Goal: Task Accomplishment & Management: Use online tool/utility

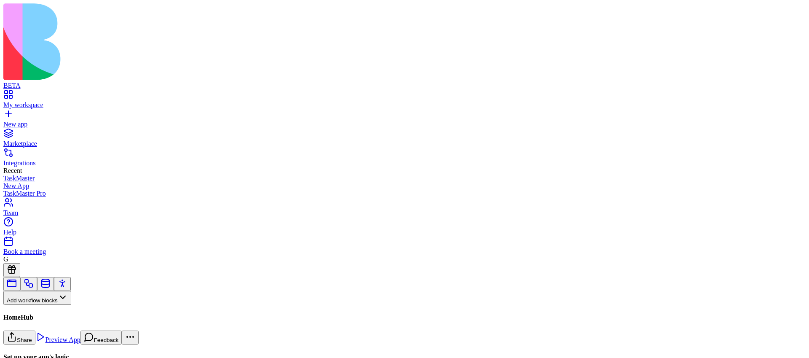
click at [46, 305] on button "Workflows" at bounding box center [24, 312] width 43 height 14
click at [64, 332] on div at bounding box center [55, 332] width 105 height 0
click at [65, 305] on div "Workflows" at bounding box center [55, 319] width 105 height 28
click at [46, 305] on button "Workflows" at bounding box center [24, 312] width 43 height 14
click at [58, 253] on div "Actions" at bounding box center [44, 251] width 40 height 12
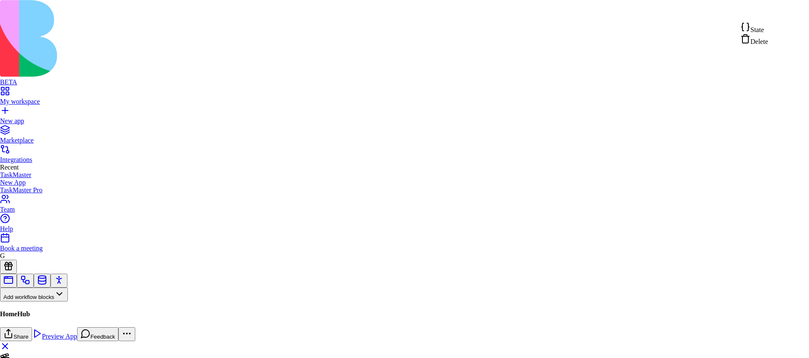
click at [741, 32] on div "State Delete" at bounding box center [754, 34] width 28 height 24
click at [758, 32] on span "State" at bounding box center [756, 29] width 13 height 7
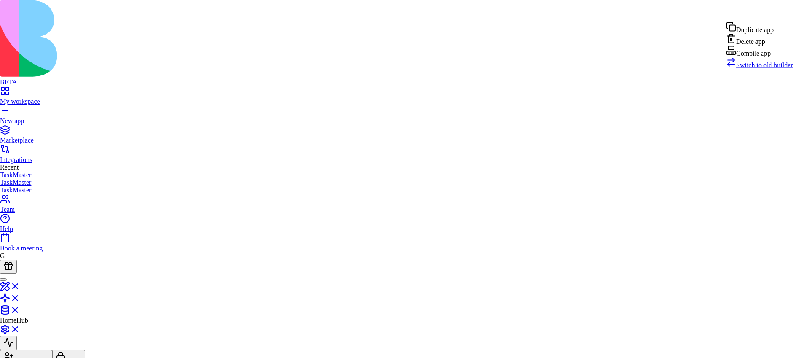
click at [785, 11] on html "BETA My workspace New app Marketplace Integrations Recent TaskMaster TaskMaster…" at bounding box center [404, 210] width 809 height 420
click at [763, 57] on div "Compile app" at bounding box center [759, 52] width 67 height 12
click at [781, 9] on html "BETA My workspace New app Marketplace Integrations Recent TaskMaster TaskMaster…" at bounding box center [404, 210] width 809 height 420
click at [771, 57] on div "Compile app" at bounding box center [759, 52] width 67 height 12
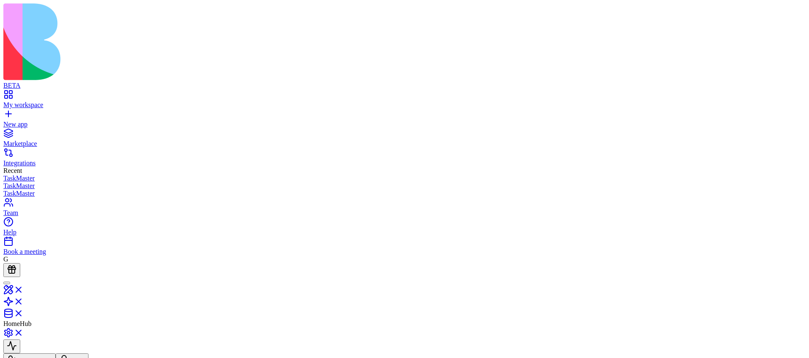
click at [789, 13] on html "BETA My workspace New app Marketplace Integrations Recent TaskMaster TaskMaster…" at bounding box center [404, 211] width 809 height 423
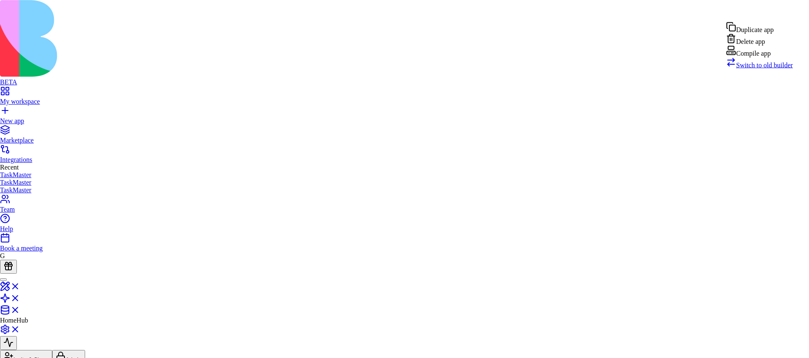
click at [781, 57] on div "Compile app" at bounding box center [759, 52] width 67 height 12
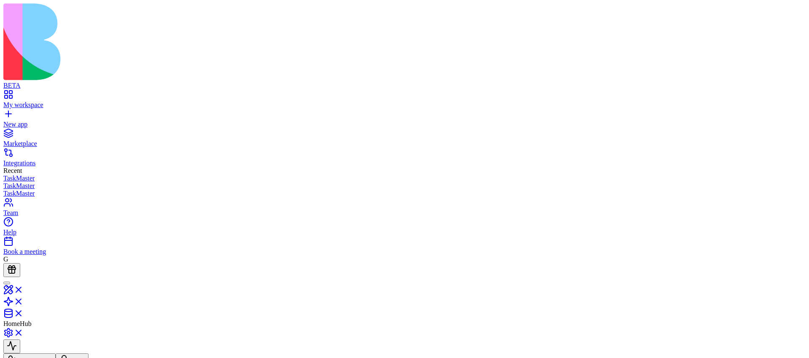
click at [792, 8] on html "BETA My workspace New app Marketplace Integrations Recent TaskMaster TaskMaster…" at bounding box center [404, 211] width 809 height 423
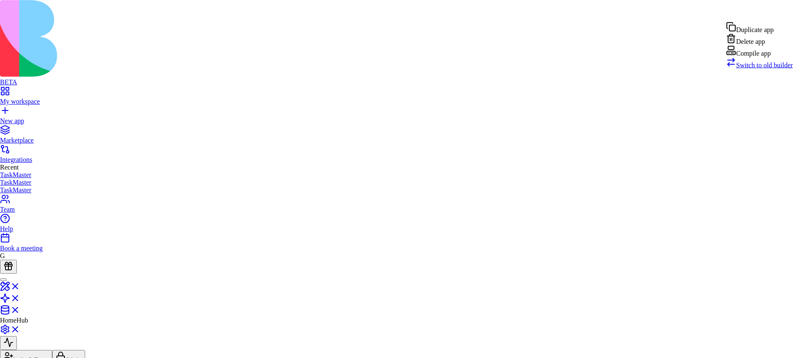
click at [775, 56] on div "Compile app" at bounding box center [759, 52] width 67 height 12
click at [790, 13] on html "BETA My workspace New app Marketplace Integrations Recent TaskMaster TaskMaster…" at bounding box center [404, 210] width 809 height 420
click at [769, 57] on div "Compile app" at bounding box center [759, 52] width 67 height 12
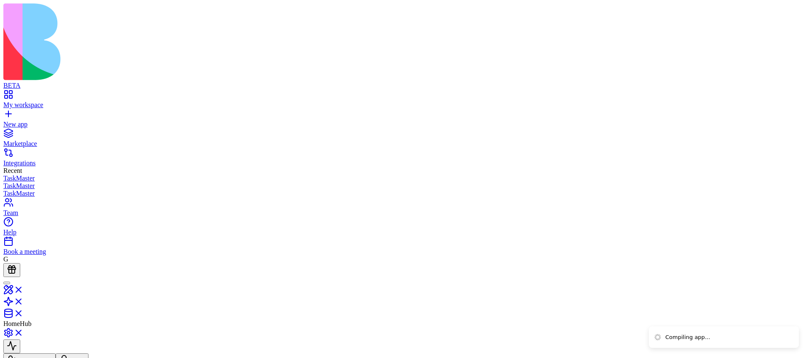
click at [798, 12] on html "BETA My workspace New app Marketplace Integrations Recent TaskMaster TaskMaster…" at bounding box center [404, 211] width 809 height 423
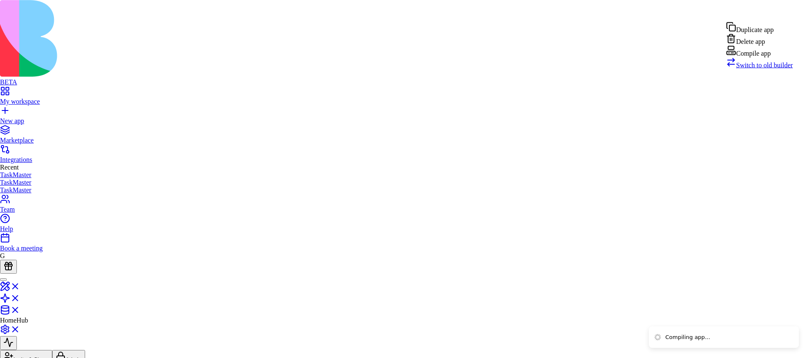
click at [766, 57] on div "Compile app" at bounding box center [759, 52] width 67 height 12
click at [798, 14] on html "BETA My workspace New app Marketplace Integrations Recent TaskMaster TaskMaster…" at bounding box center [404, 210] width 809 height 420
click at [766, 57] on div "Compile app" at bounding box center [759, 52] width 67 height 12
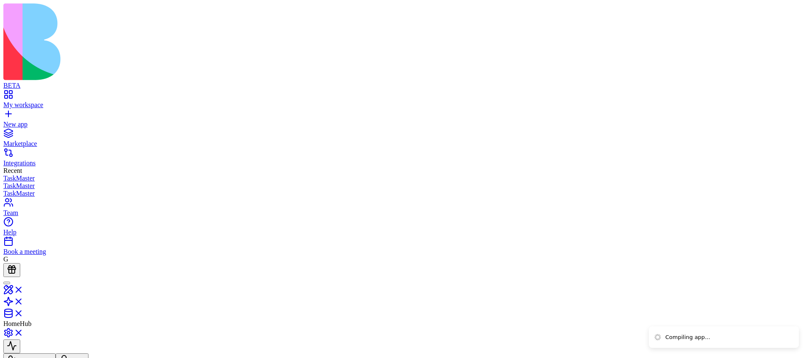
click at [786, 277] on header "HomeHub Invite & Share Admin" at bounding box center [404, 322] width 802 height 90
click at [741, 337] on li "Compiling app..." at bounding box center [724, 336] width 150 height 23
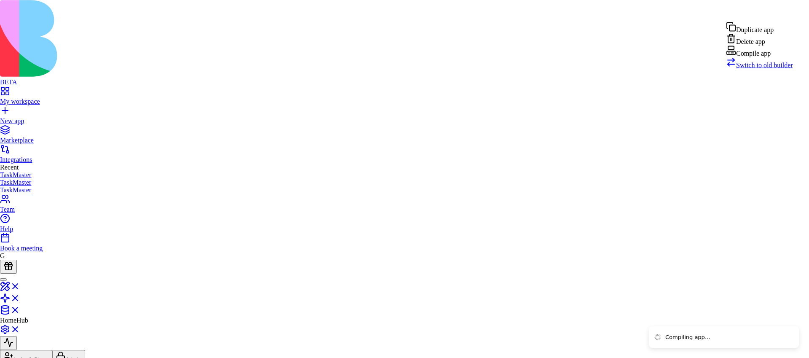
click at [793, 7] on html "BETA My workspace New app Marketplace Integrations Recent TaskMaster TaskMaster…" at bounding box center [404, 210] width 809 height 420
click at [766, 57] on div "Compile app" at bounding box center [759, 52] width 67 height 12
click at [793, 14] on html "BETA My workspace New app Marketplace Integrations Recent TaskMaster TaskMaster…" at bounding box center [404, 210] width 809 height 420
click at [770, 57] on div "Compile app" at bounding box center [759, 52] width 67 height 12
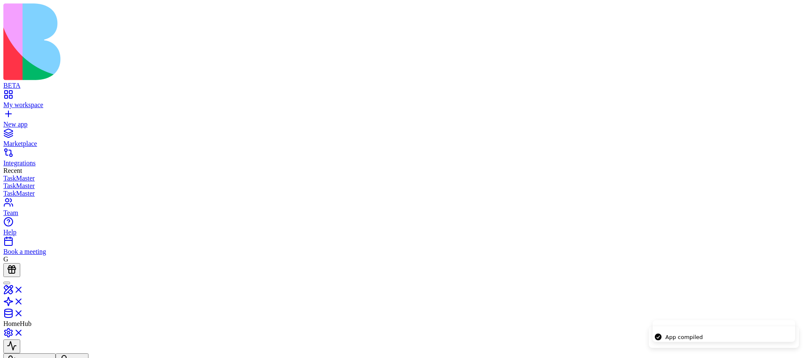
click at [783, 13] on html "BETA My workspace New app Marketplace Integrations Recent TaskMaster TaskMaster…" at bounding box center [404, 211] width 809 height 423
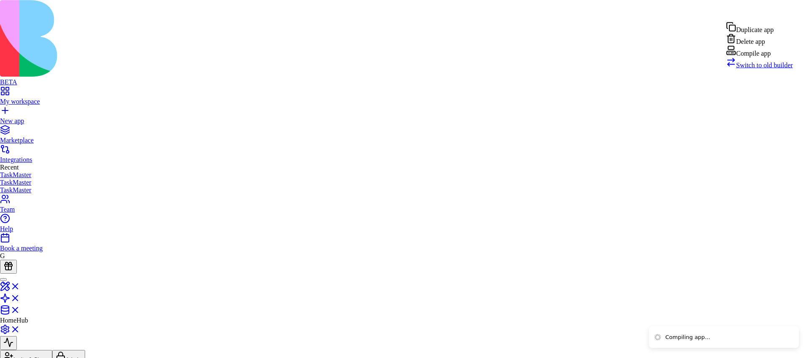
click at [769, 57] on div "Compile app" at bounding box center [759, 52] width 67 height 12
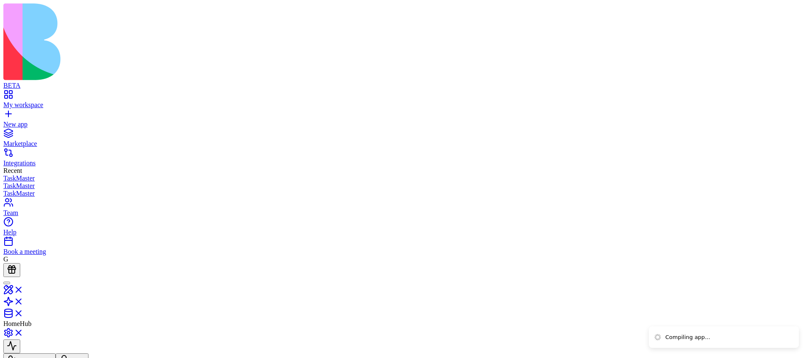
click at [775, 8] on html "BETA My workspace New app Marketplace Integrations Recent TaskMaster TaskMaster…" at bounding box center [404, 211] width 809 height 423
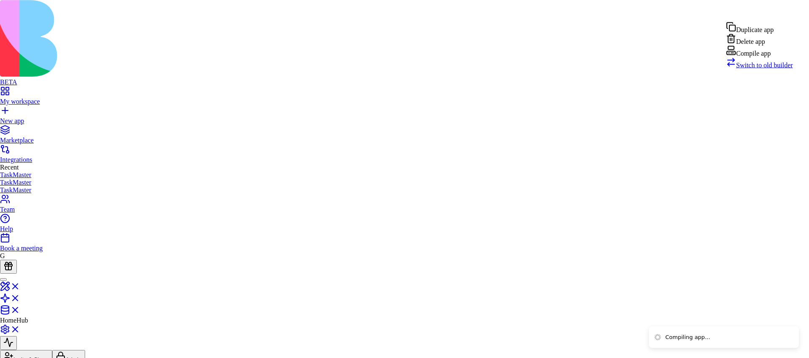
click at [768, 57] on div "Compile app" at bounding box center [759, 52] width 67 height 12
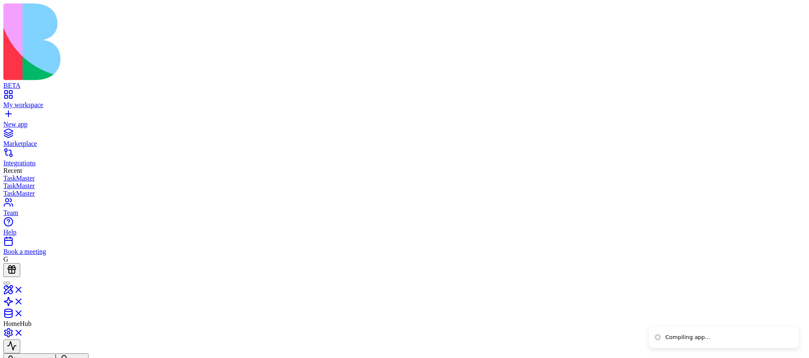
click at [785, 277] on header "HomeHub Invite & Share Admin" at bounding box center [404, 322] width 802 height 90
click at [785, 8] on html "BETA My workspace New app Marketplace Integrations Recent TaskMaster TaskMaster…" at bounding box center [404, 211] width 809 height 423
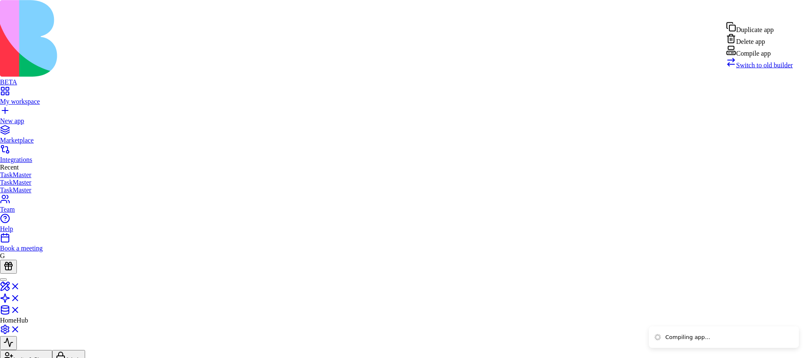
click at [771, 57] on div "Compile app" at bounding box center [759, 52] width 67 height 12
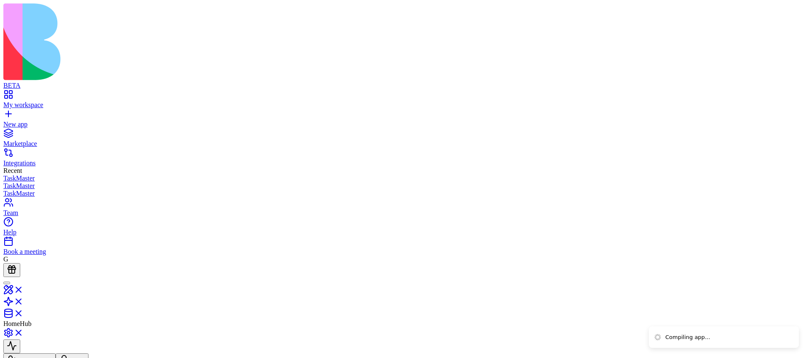
click at [788, 13] on html "BETA My workspace New app Marketplace Integrations Recent TaskMaster TaskMaster…" at bounding box center [404, 211] width 809 height 423
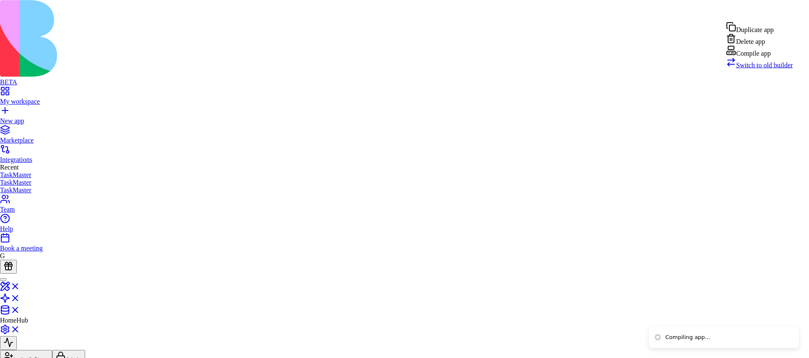
click at [760, 57] on div "Compile app" at bounding box center [759, 52] width 67 height 12
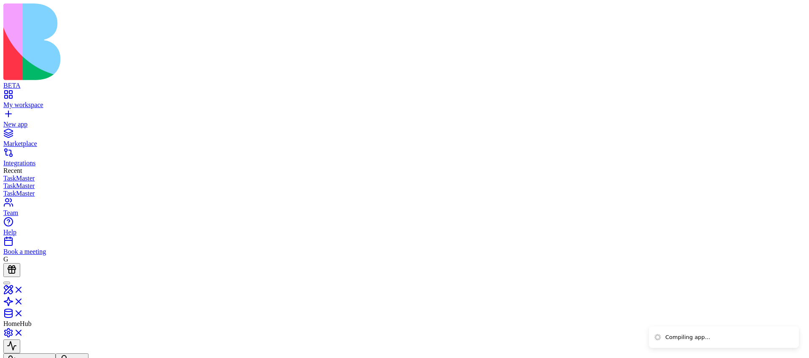
click at [803, 11] on html "BETA My workspace New app Marketplace Integrations Recent TaskMaster TaskMaster…" at bounding box center [404, 211] width 809 height 423
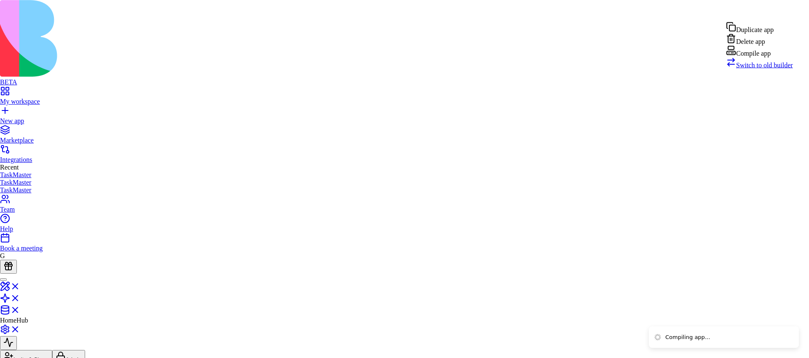
click at [765, 57] on div "Compile app" at bounding box center [759, 52] width 67 height 12
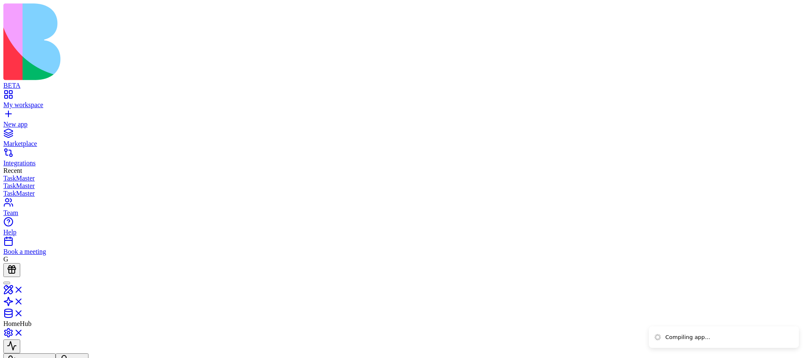
click at [791, 5] on html "BETA My workspace New app Marketplace Integrations Recent TaskMaster TaskMaster…" at bounding box center [404, 211] width 809 height 423
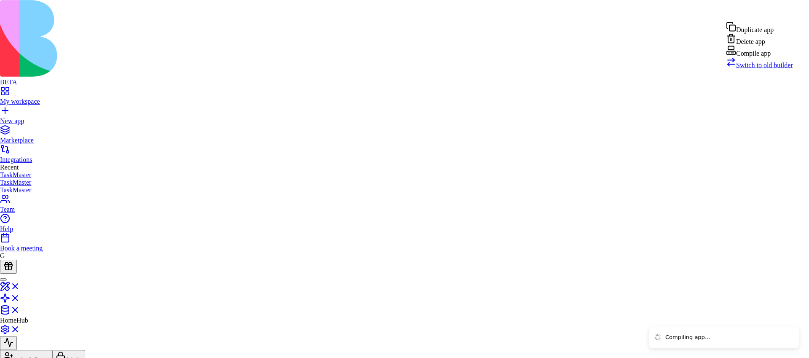
click at [775, 57] on div "Compile app" at bounding box center [759, 52] width 67 height 12
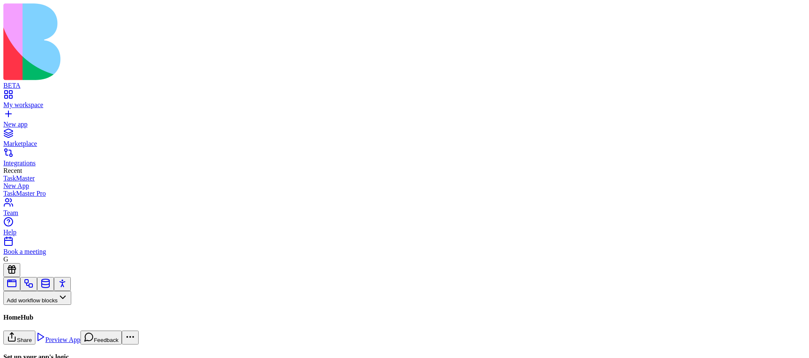
click at [46, 305] on button "Workflows" at bounding box center [24, 312] width 43 height 14
click at [64, 251] on div "Actions" at bounding box center [44, 251] width 40 height 12
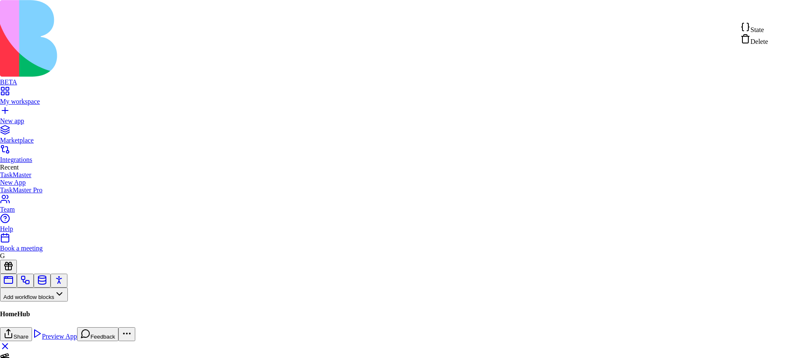
click at [764, 29] on span "State" at bounding box center [756, 29] width 13 height 7
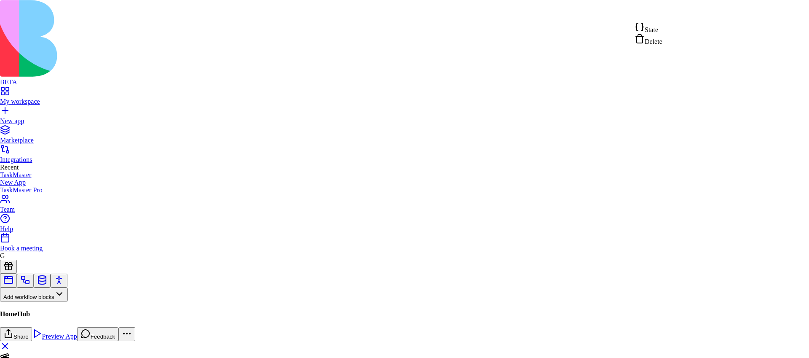
click at [652, 33] on span "State" at bounding box center [651, 29] width 13 height 7
type textarea "**********"
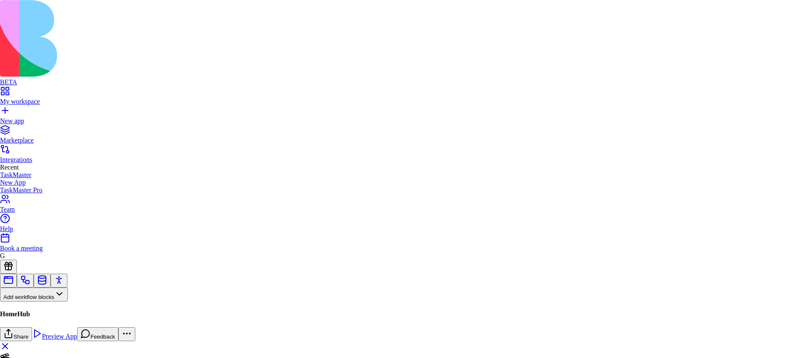
scroll to position [3, 0]
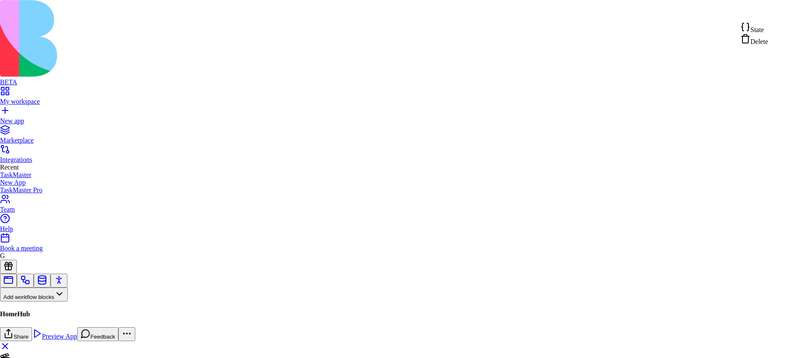
click at [763, 30] on span "State" at bounding box center [756, 29] width 13 height 7
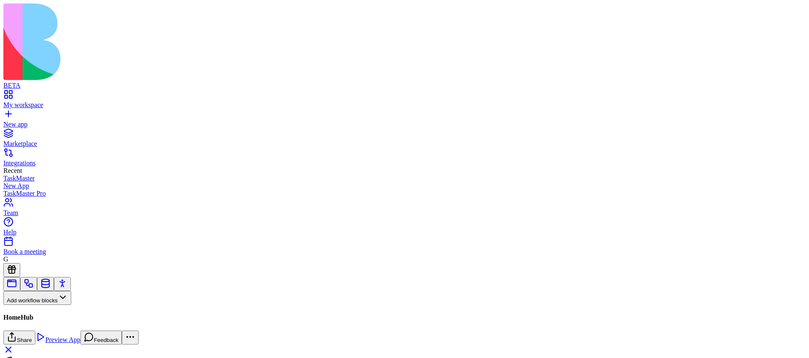
click at [13, 348] on link at bounding box center [8, 351] width 10 height 7
click at [787, 11] on html "BETA My workspace New app Marketplace Integrations Recent TaskMaster New App Ta…" at bounding box center [404, 264] width 809 height 528
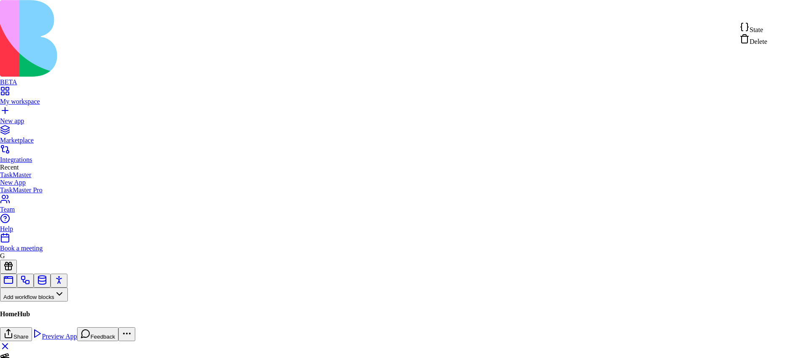
click at [767, 30] on div "State" at bounding box center [753, 28] width 28 height 12
type textarea "**********"
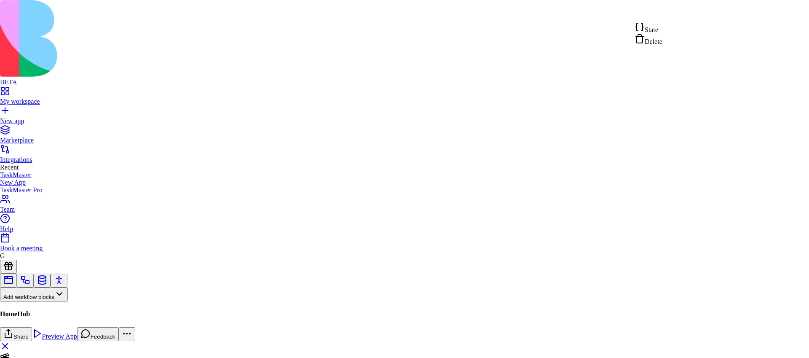
click at [662, 29] on div "State" at bounding box center [649, 28] width 28 height 12
type textarea "**********"
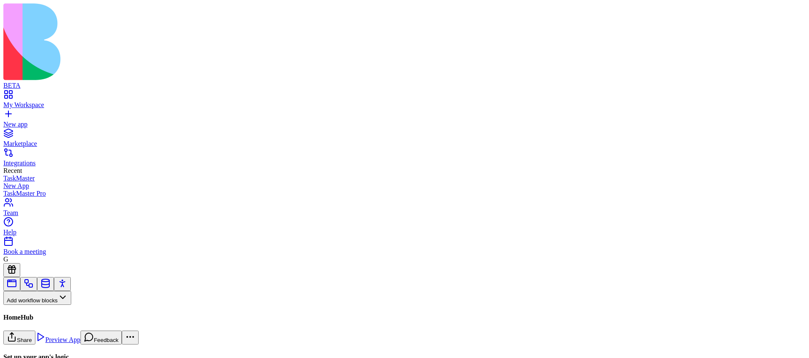
click at [46, 305] on button "Workflows" at bounding box center [24, 312] width 43 height 14
click at [59, 256] on div "Actions" at bounding box center [44, 251] width 40 height 12
click at [783, 11] on html "BETA My Workspace New app Marketplace Integrations Recent TaskMaster New App Ta…" at bounding box center [404, 264] width 809 height 528
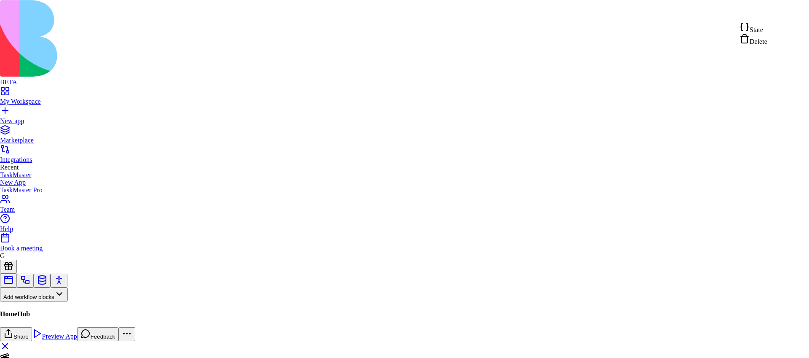
click at [762, 32] on span "State" at bounding box center [756, 29] width 13 height 7
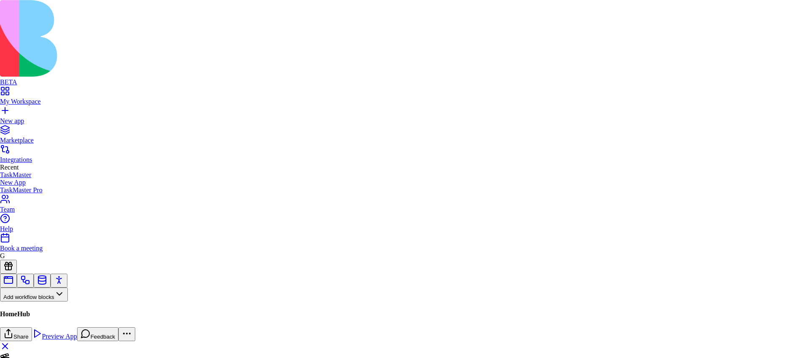
type textarea "**********"
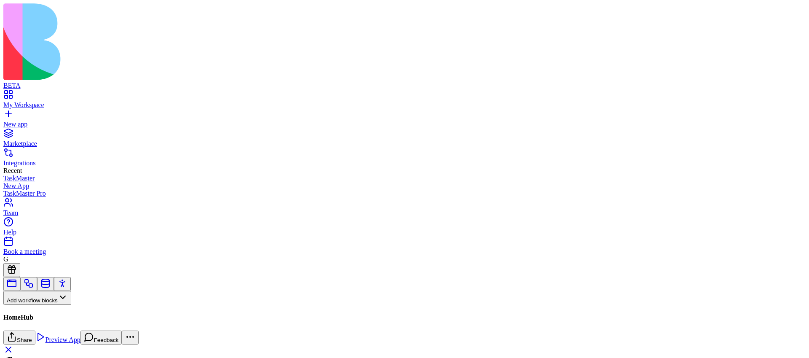
click at [791, 14] on html "BETA My Workspace New app Marketplace Integrations Recent TaskMaster New App Ta…" at bounding box center [404, 264] width 809 height 528
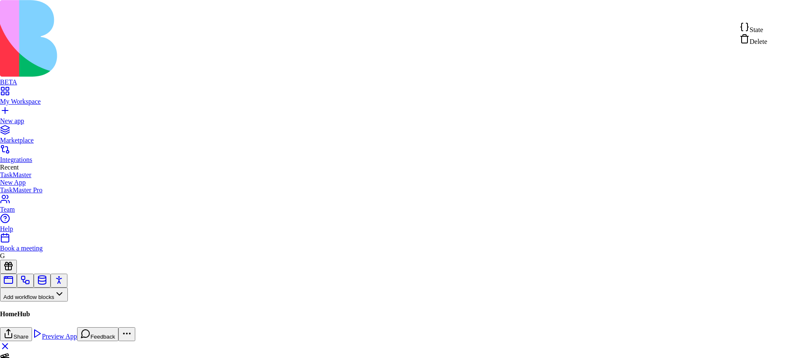
click at [767, 29] on div "State" at bounding box center [753, 28] width 28 height 12
type textarea "**********"
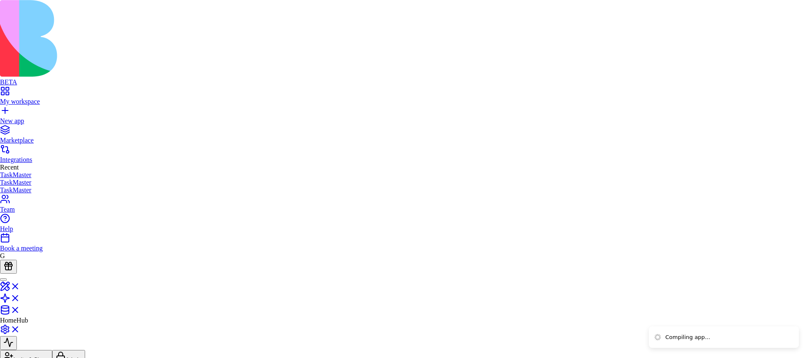
scroll to position [43, 0]
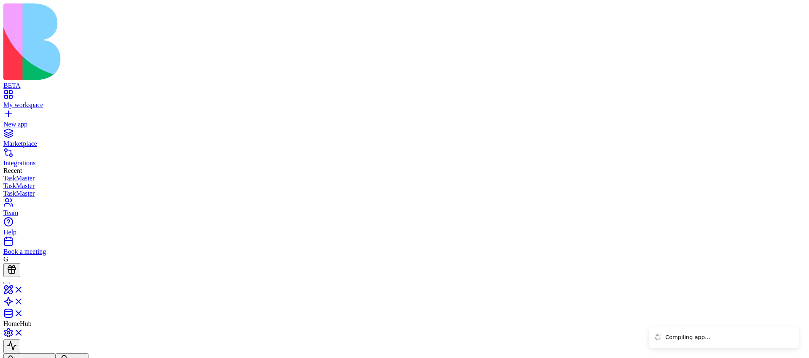
drag, startPoint x: 453, startPoint y: 156, endPoint x: 487, endPoint y: 156, distance: 33.7
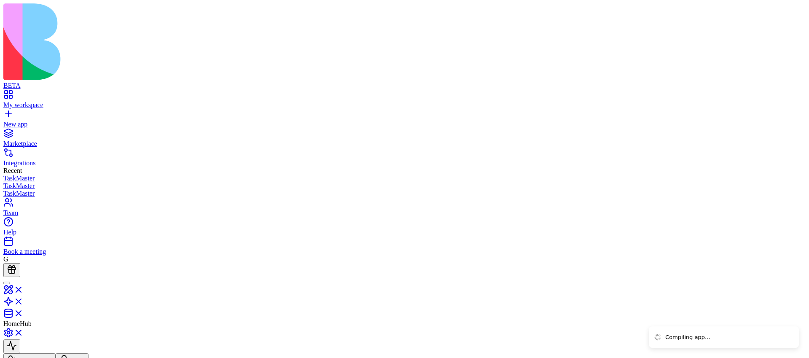
drag, startPoint x: 442, startPoint y: 145, endPoint x: 533, endPoint y: 88, distance: 107.0
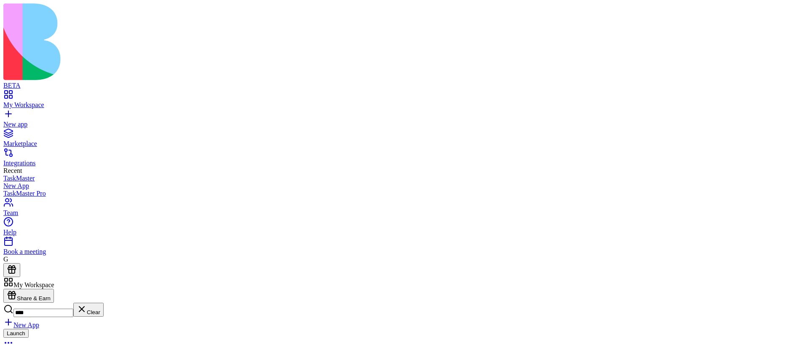
type input "****"
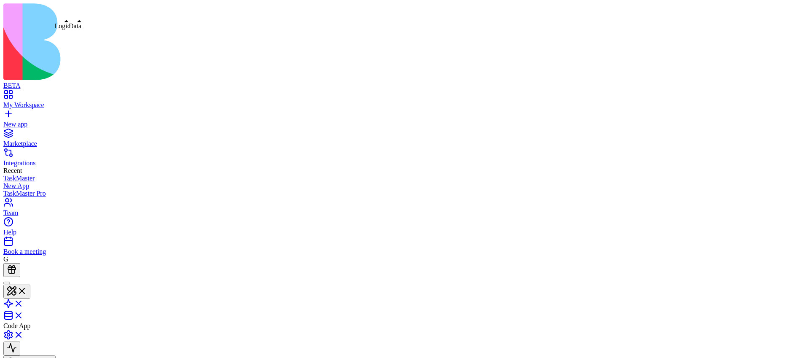
click at [24, 303] on link at bounding box center [13, 306] width 20 height 7
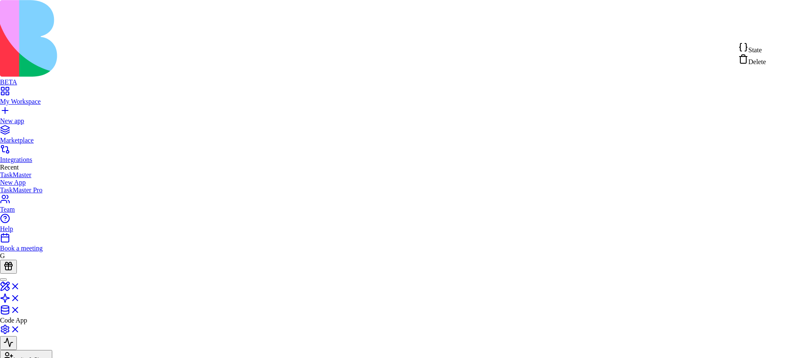
click at [766, 49] on div "State" at bounding box center [752, 48] width 28 height 12
type textarea "**********"
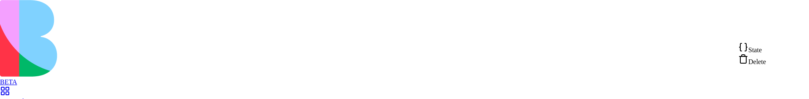
click at [766, 48] on div "State" at bounding box center [752, 48] width 28 height 12
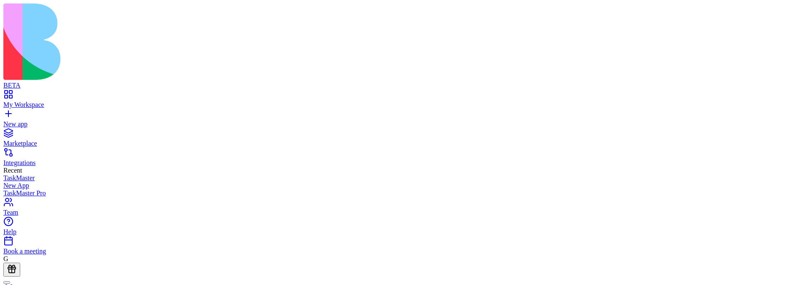
click at [783, 32] on html "**********" at bounding box center [404, 236] width 809 height 473
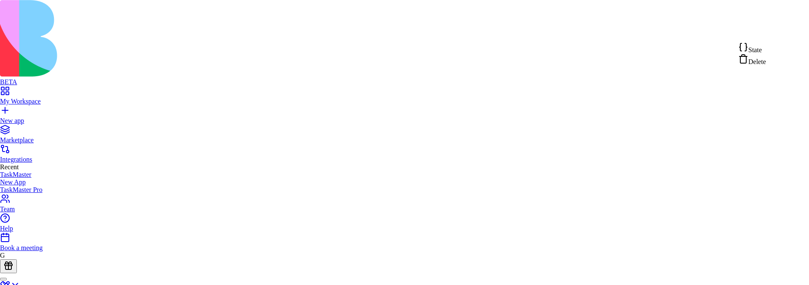
click at [766, 47] on div "State" at bounding box center [752, 48] width 28 height 12
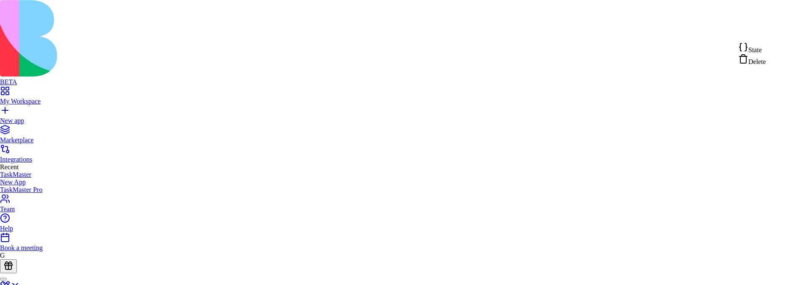
click at [785, 32] on html "**********" at bounding box center [404, 269] width 809 height 538
click at [670, 55] on html "**********" at bounding box center [404, 269] width 809 height 538
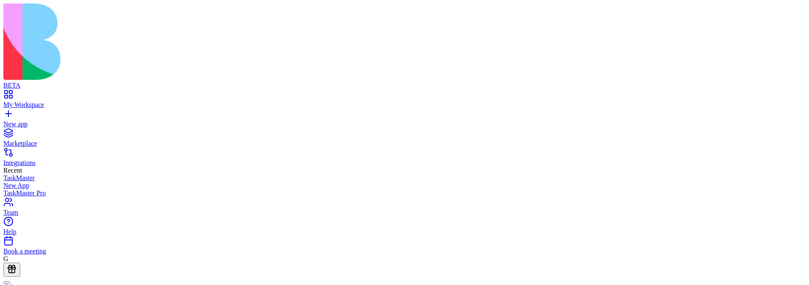
drag, startPoint x: 667, startPoint y: 59, endPoint x: 729, endPoint y: 59, distance: 61.9
copy h5 "TestCodeAction"
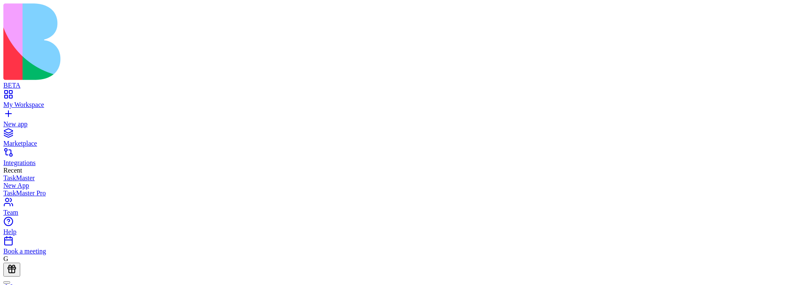
drag, startPoint x: 676, startPoint y: 57, endPoint x: 792, endPoint y: 52, distance: 116.0
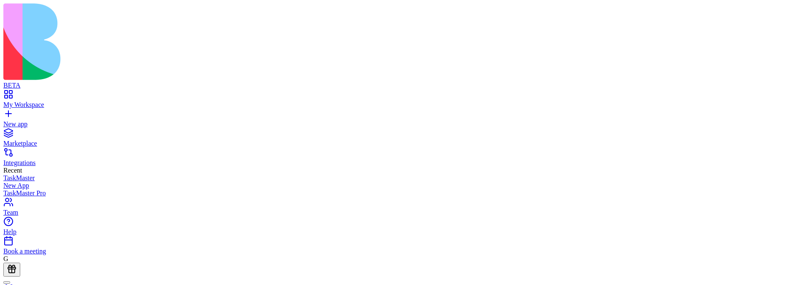
click at [785, 33] on html "**********" at bounding box center [404, 271] width 809 height 542
click at [779, 32] on html "**********" at bounding box center [404, 271] width 809 height 542
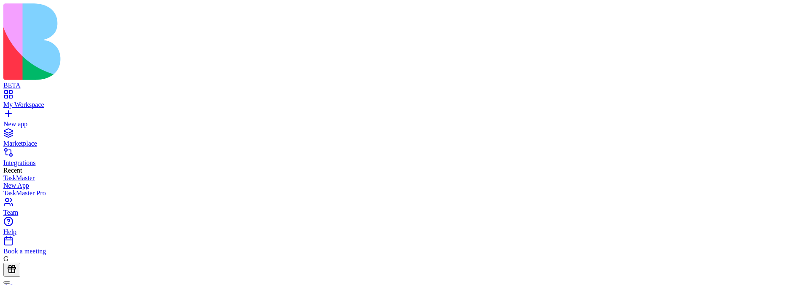
drag, startPoint x: 361, startPoint y: 69, endPoint x: 420, endPoint y: 107, distance: 70.7
drag, startPoint x: 420, startPoint y: 107, endPoint x: 500, endPoint y: 138, distance: 85.4
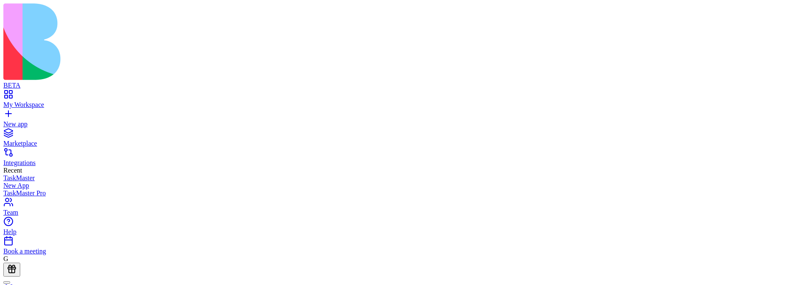
click at [786, 32] on html "**********" at bounding box center [404, 271] width 809 height 542
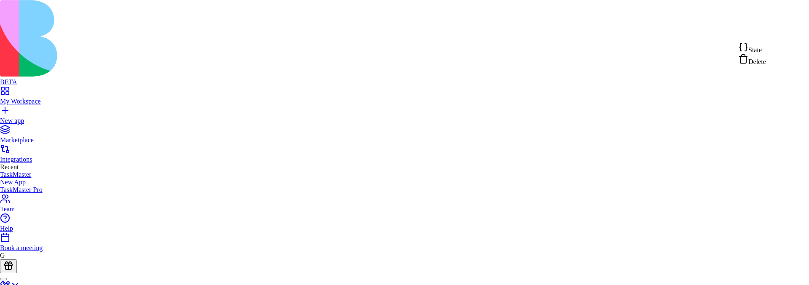
click at [766, 64] on span "Delete" at bounding box center [757, 61] width 18 height 7
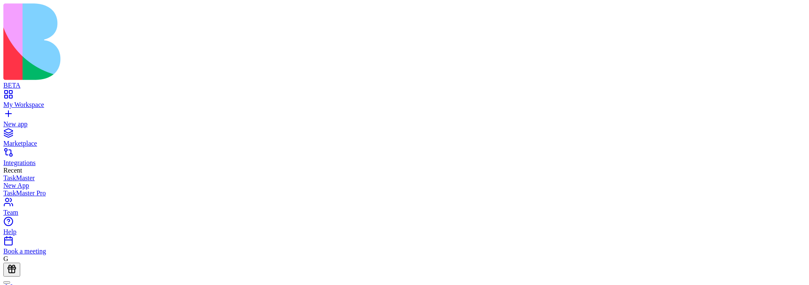
type input "*******"
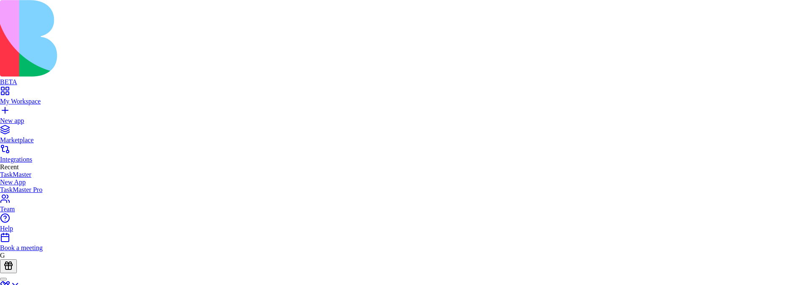
scroll to position [129, 0]
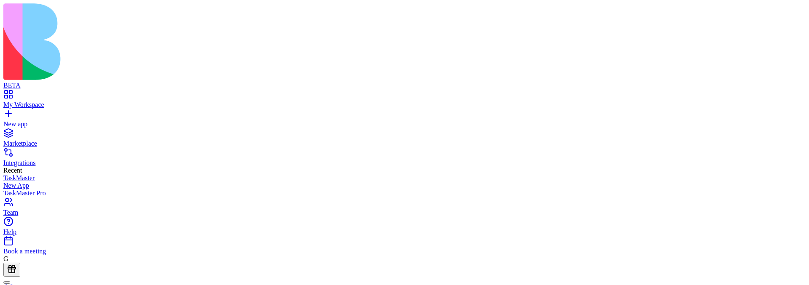
click at [729, 86] on html "BETA My Workspace New app Marketplace Integrations Recent TaskMaster New App Ta…" at bounding box center [404, 262] width 809 height 524
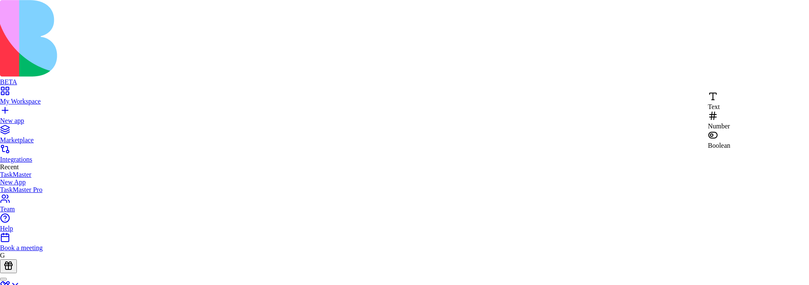
click at [720, 104] on span "Text" at bounding box center [714, 106] width 12 height 7
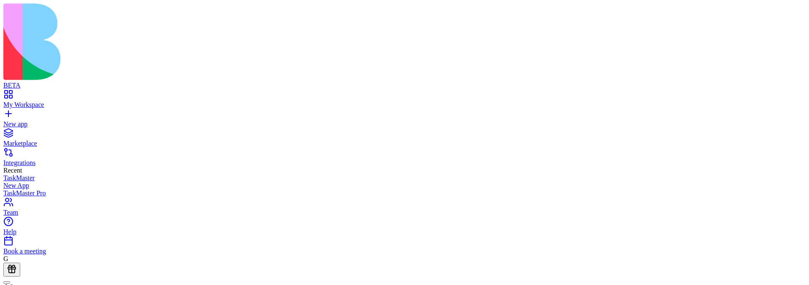
click at [791, 71] on html "BETA My Workspace New app Marketplace Integrations Recent TaskMaster New App Ta…" at bounding box center [404, 288] width 809 height 576
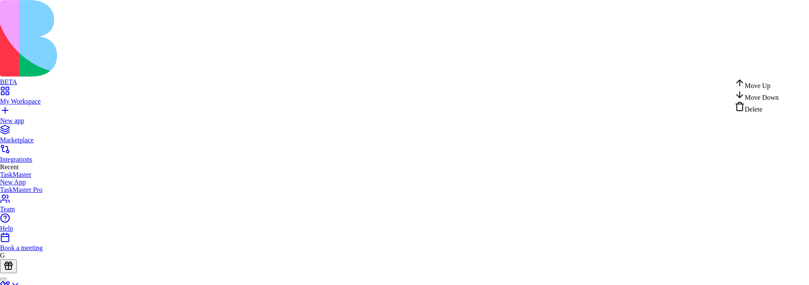
click at [758, 113] on div "Delete" at bounding box center [757, 108] width 44 height 12
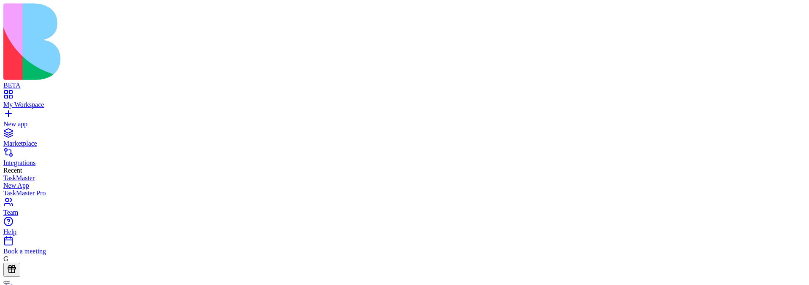
click at [748, 83] on html "BETA My Workspace New app Marketplace Integrations Recent TaskMaster New App Ta…" at bounding box center [404, 262] width 809 height 524
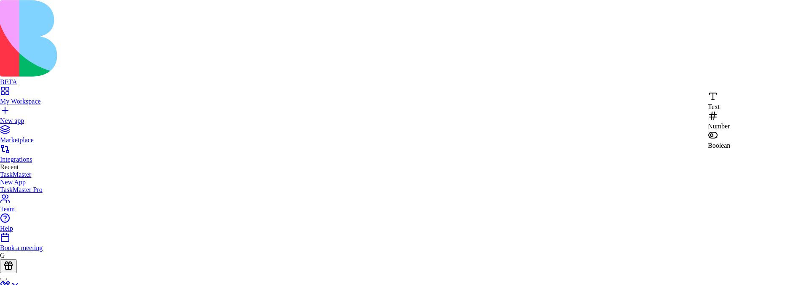
click at [730, 123] on span "Number" at bounding box center [719, 126] width 22 height 7
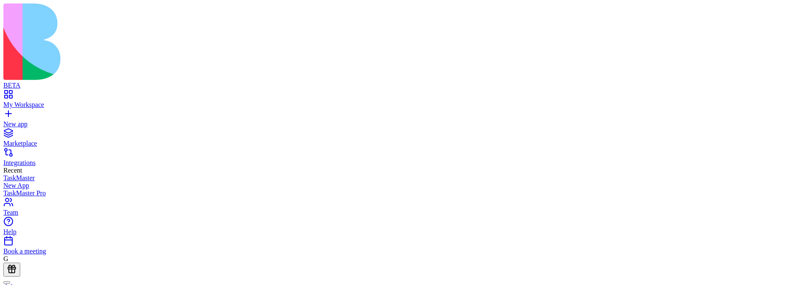
type input "*"
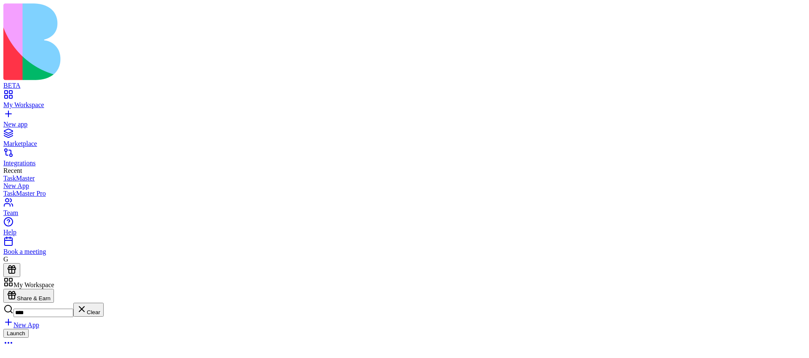
type input "****"
click at [272, 329] on div "Launch" at bounding box center [404, 339] width 802 height 21
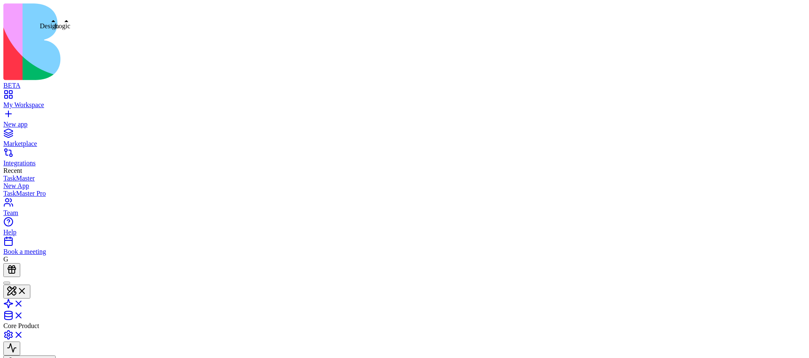
click at [24, 303] on link at bounding box center [13, 306] width 20 height 7
click at [24, 289] on link at bounding box center [13, 292] width 20 height 7
click at [68, 91] on div "Components" at bounding box center [49, 85] width 44 height 12
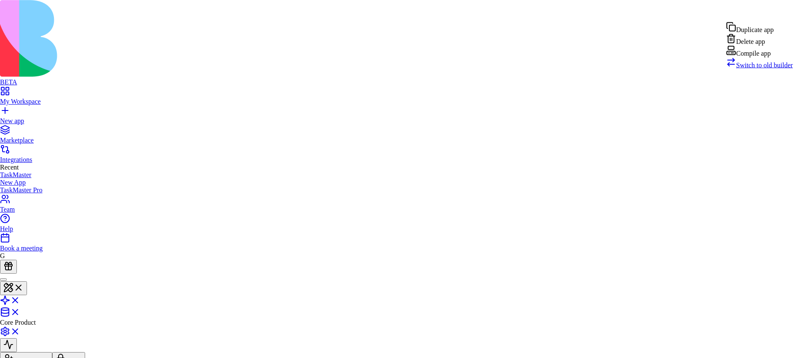
click at [777, 69] on span "Switch to old builder" at bounding box center [764, 65] width 57 height 7
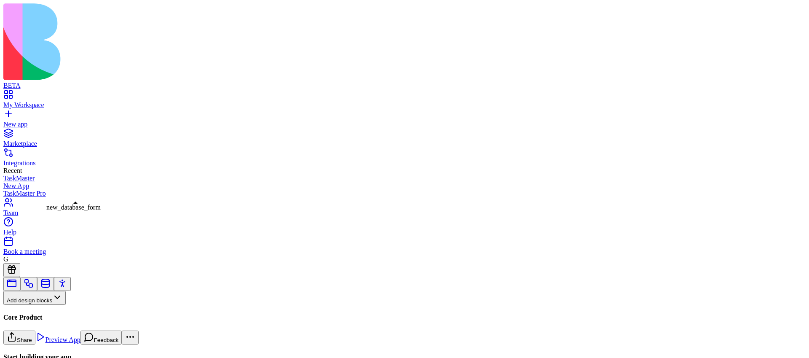
click at [67, 209] on div "new_database_form new_database_form" at bounding box center [73, 208] width 54 height 8
click at [65, 211] on div "new_database_form new_database_form" at bounding box center [73, 208] width 54 height 8
click at [36, 305] on button "Pages" at bounding box center [19, 312] width 33 height 14
click at [69, 245] on div "Components" at bounding box center [46, 239] width 44 height 12
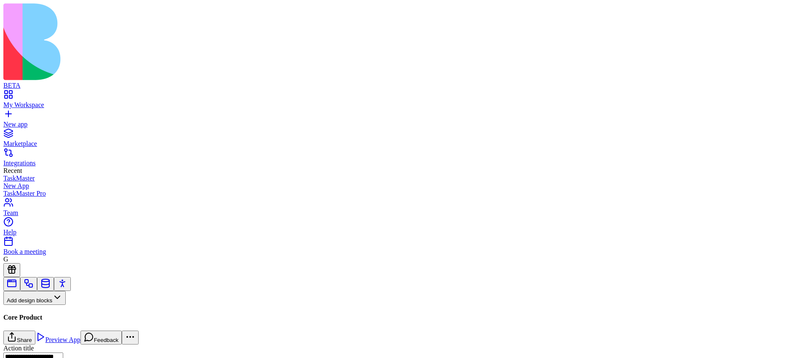
click at [46, 305] on button "Workflows" at bounding box center [24, 312] width 43 height 14
click at [51, 256] on div "Actions" at bounding box center [44, 251] width 40 height 12
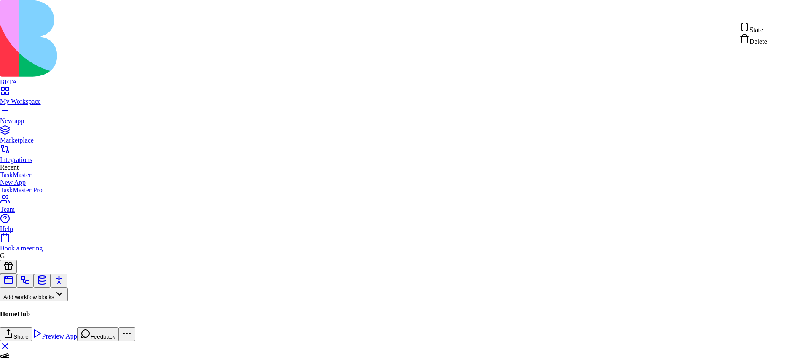
click at [785, 11] on html "BETA My Workspace New app Marketplace Integrations Recent TaskMaster New App Ta…" at bounding box center [404, 229] width 809 height 458
click at [767, 29] on div "State" at bounding box center [753, 28] width 28 height 12
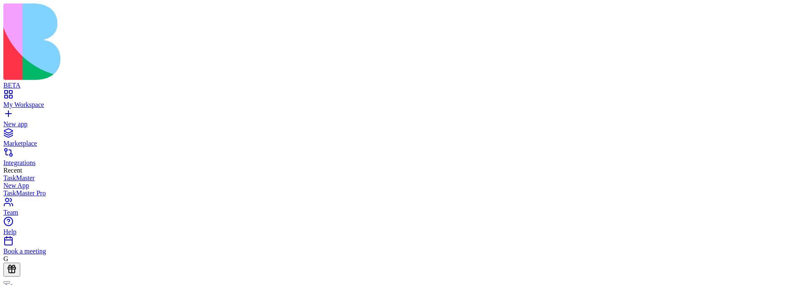
click at [784, 29] on html "**********" at bounding box center [404, 236] width 809 height 473
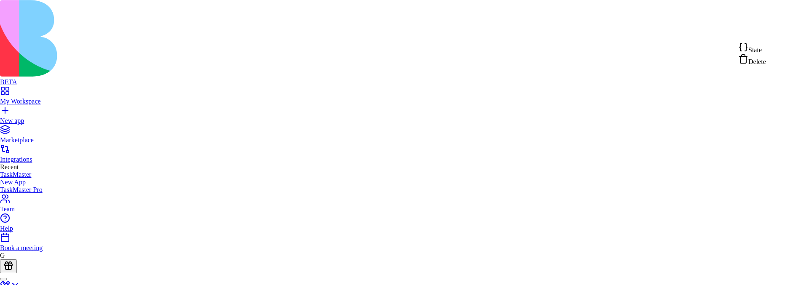
click at [761, 47] on span "State" at bounding box center [754, 49] width 13 height 7
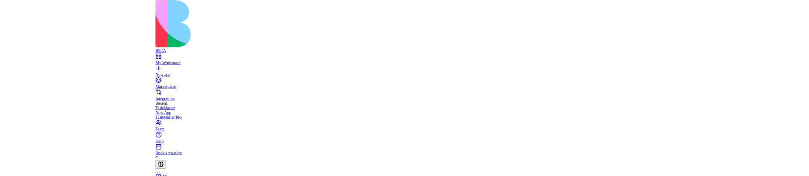
scroll to position [15, 100]
